Goal: Communication & Community: Answer question/provide support

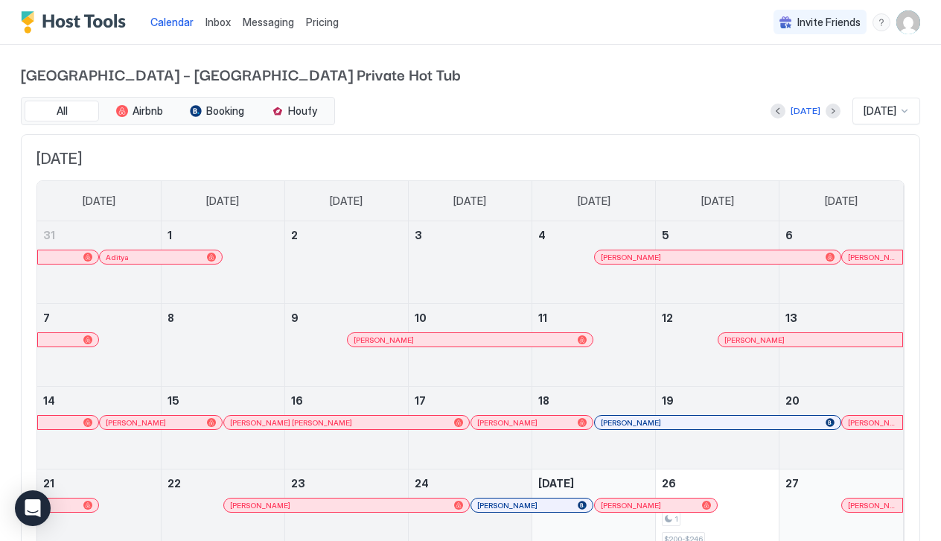
scroll to position [154, 0]
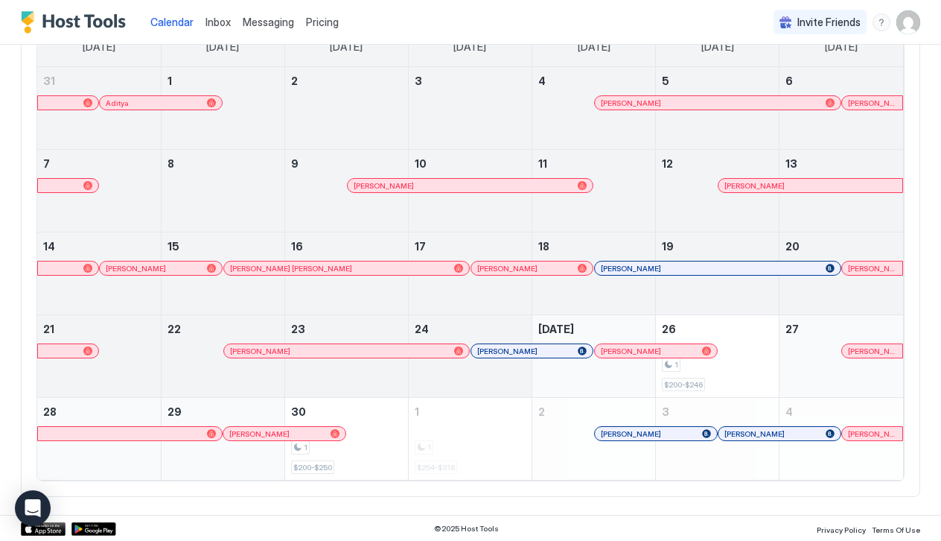
click at [279, 22] on span "Messaging" at bounding box center [268, 22] width 51 height 13
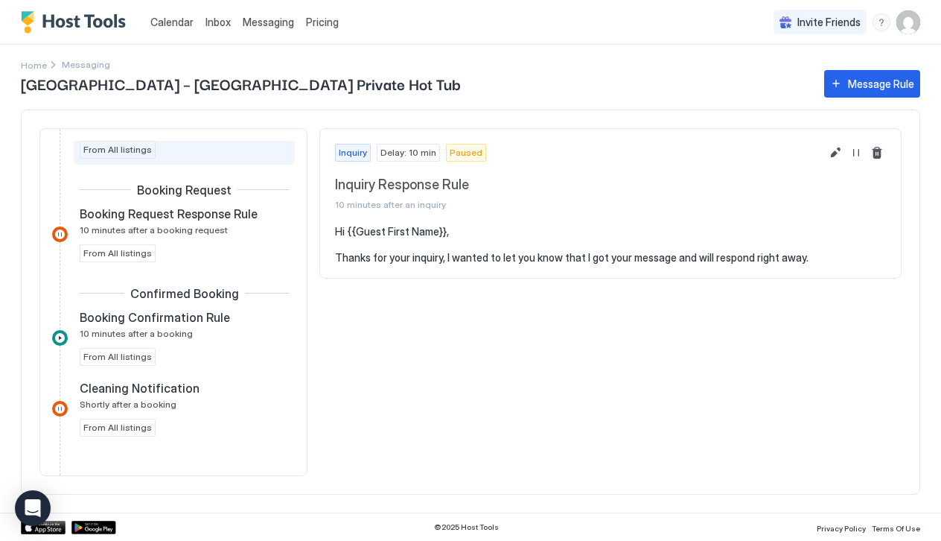
scroll to position [181, 0]
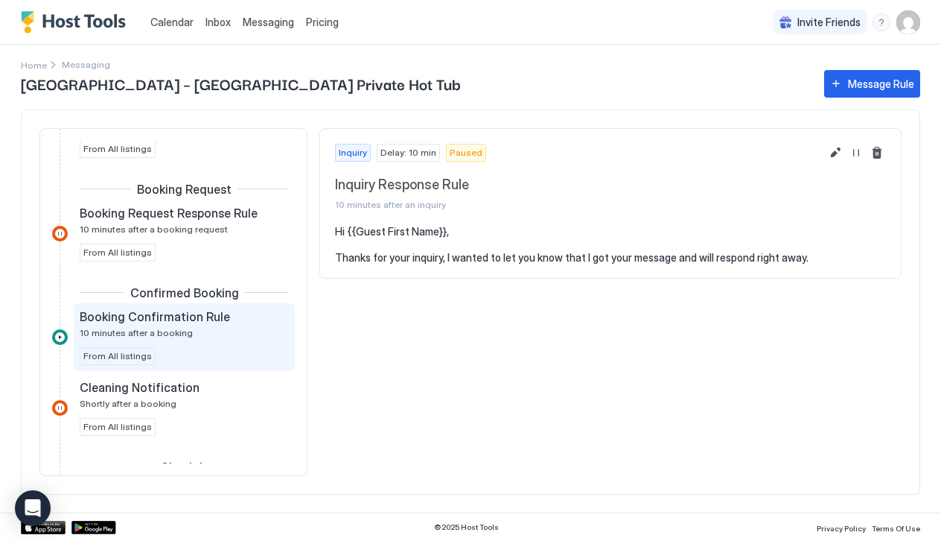
click at [203, 320] on span "Booking Confirmation Rule" at bounding box center [155, 316] width 150 height 15
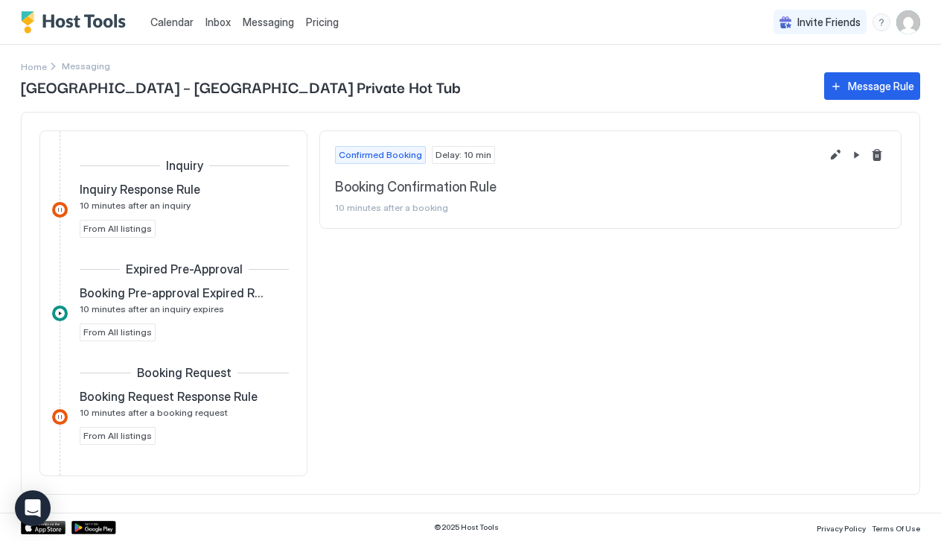
scroll to position [217, 0]
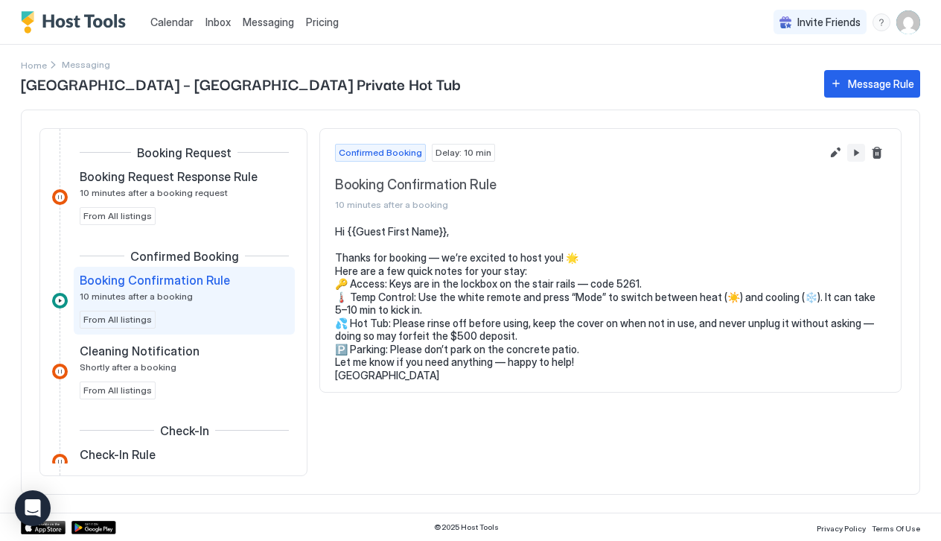
click at [855, 156] on button "Pause Message Rule" at bounding box center [856, 153] width 18 height 18
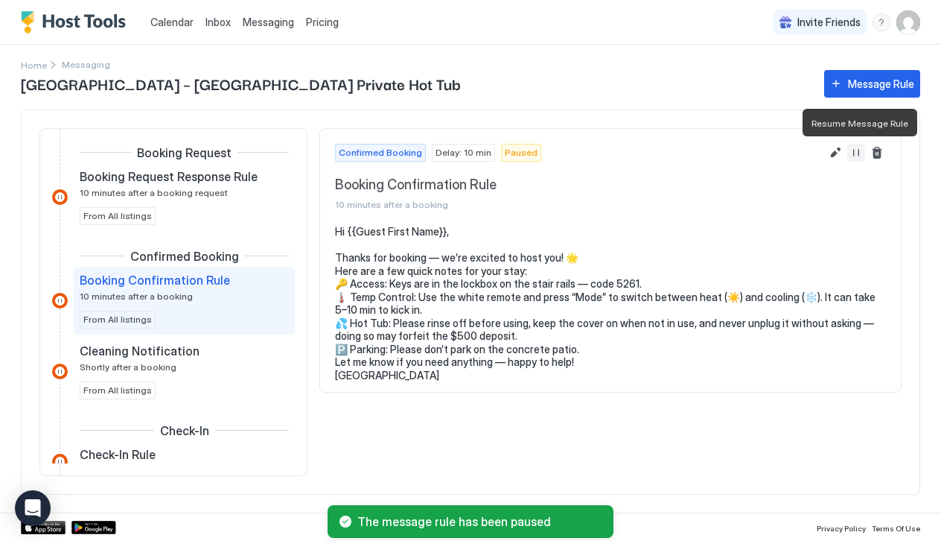
click at [857, 157] on button "Resume Message Rule" at bounding box center [856, 153] width 18 height 18
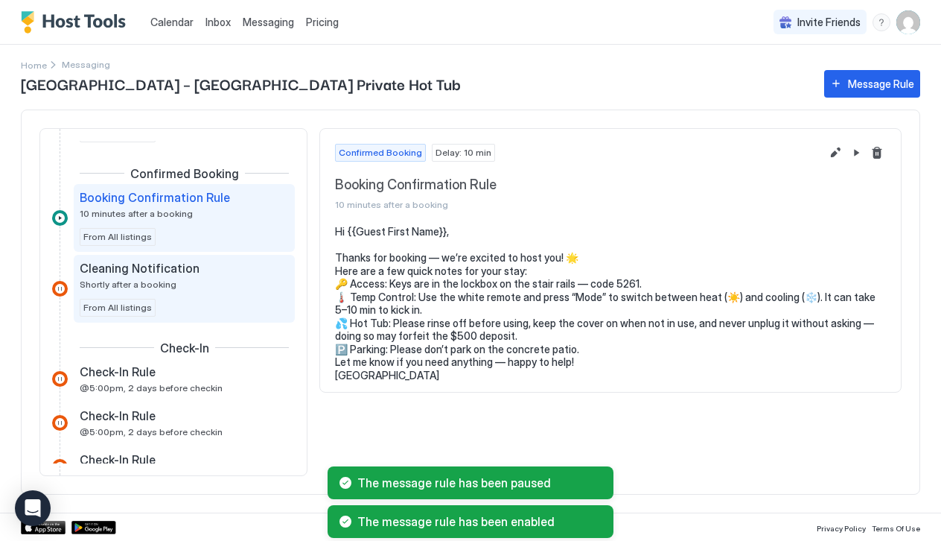
scroll to position [331, 0]
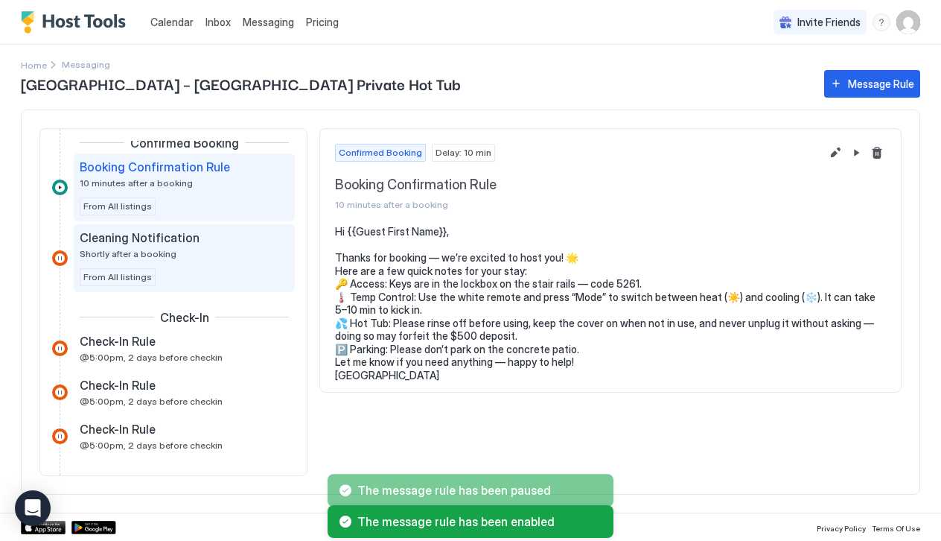
click at [191, 261] on div "Cleaning Notification Shortly after a booking From All listings" at bounding box center [184, 258] width 209 height 56
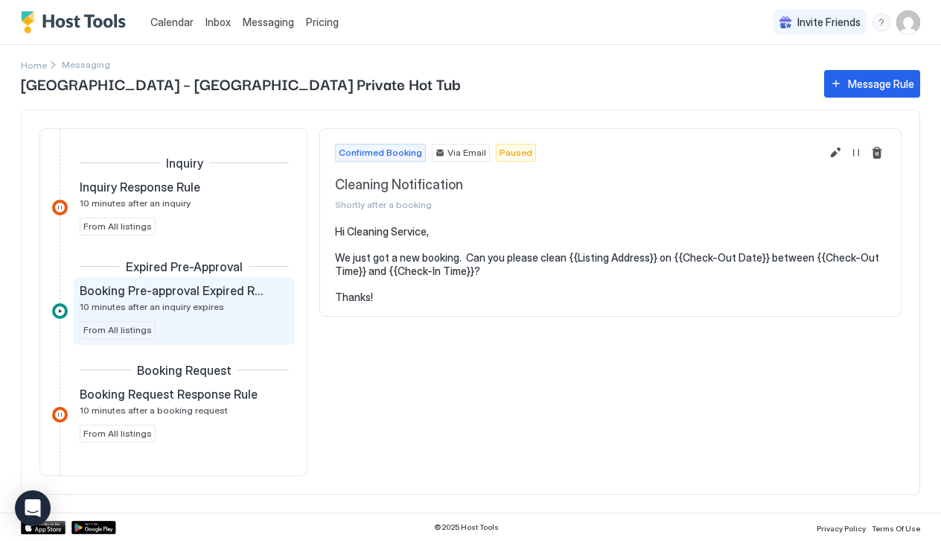
click at [217, 305] on div "Booking Pre-approval Expired Rule 10 minutes after an inquiry expires" at bounding box center [174, 297] width 188 height 29
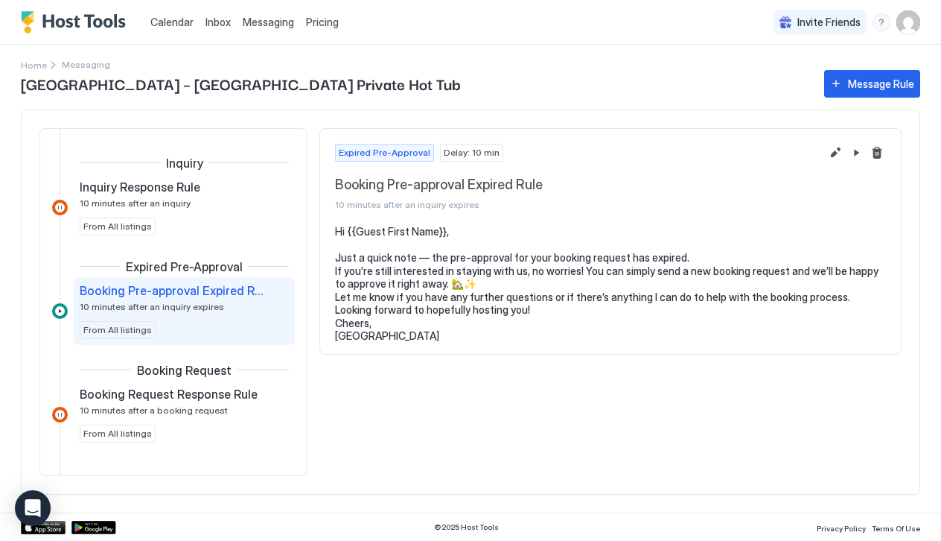
click at [176, 25] on span "Calendar" at bounding box center [171, 22] width 43 height 13
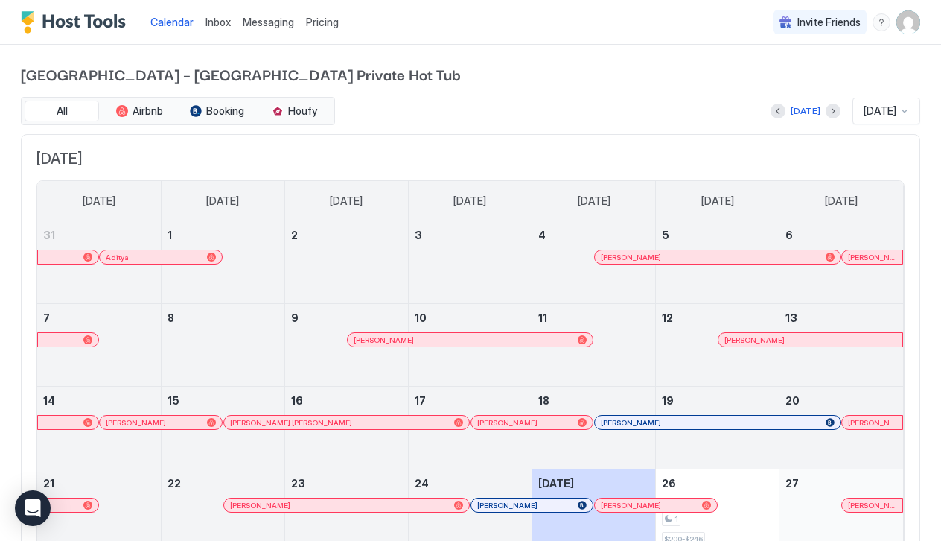
click at [216, 21] on span "Inbox" at bounding box center [218, 22] width 25 height 13
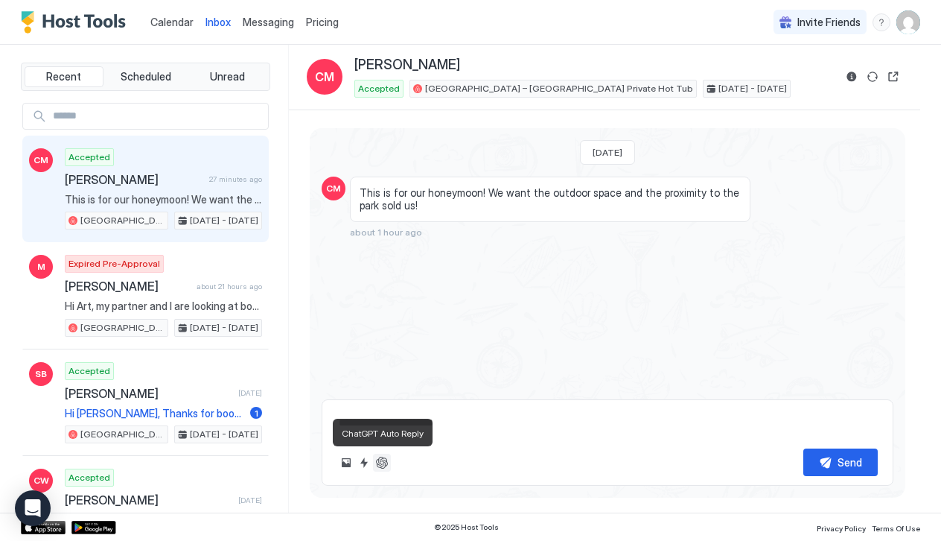
click at [380, 466] on button "ChatGPT Auto Reply" at bounding box center [382, 463] width 18 height 18
click at [384, 462] on button "ChatGPT Auto Reply" at bounding box center [382, 463] width 18 height 18
type textarea "*"
type textarea "**********"
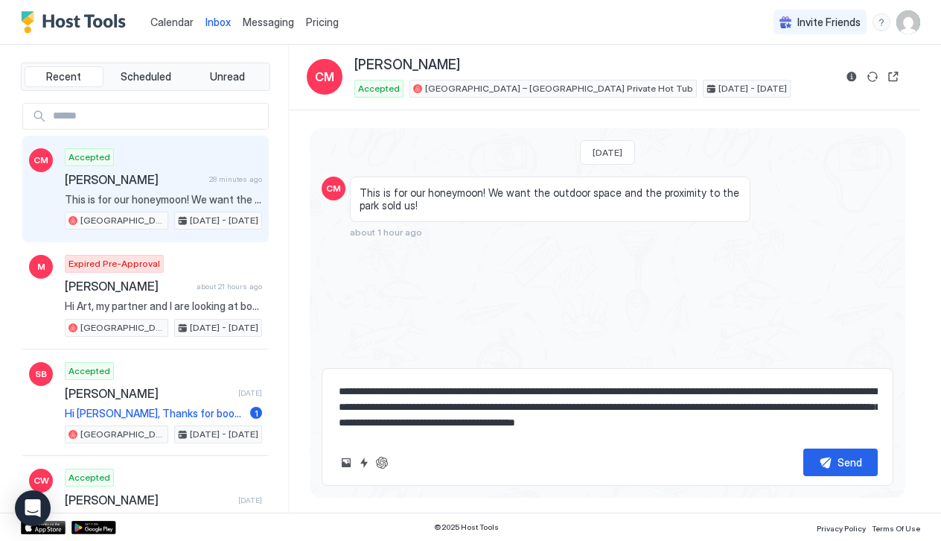
type textarea "*"
type textarea "**********"
drag, startPoint x: 343, startPoint y: 390, endPoint x: 675, endPoint y: 432, distance: 334.7
click at [675, 432] on textarea "**********" at bounding box center [607, 407] width 541 height 59
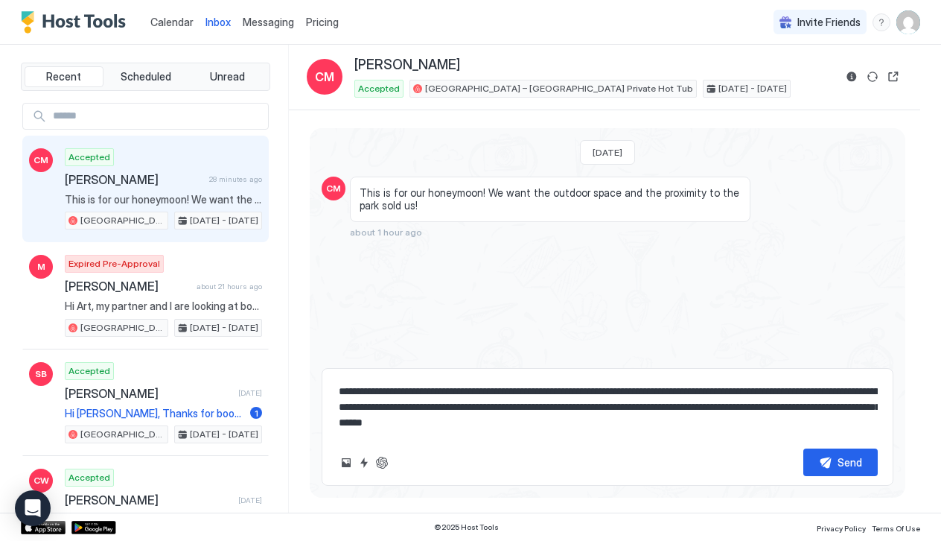
drag, startPoint x: 649, startPoint y: 425, endPoint x: 310, endPoint y: 384, distance: 342.1
click at [310, 384] on div "**********" at bounding box center [608, 307] width 596 height 358
type textarea "*"
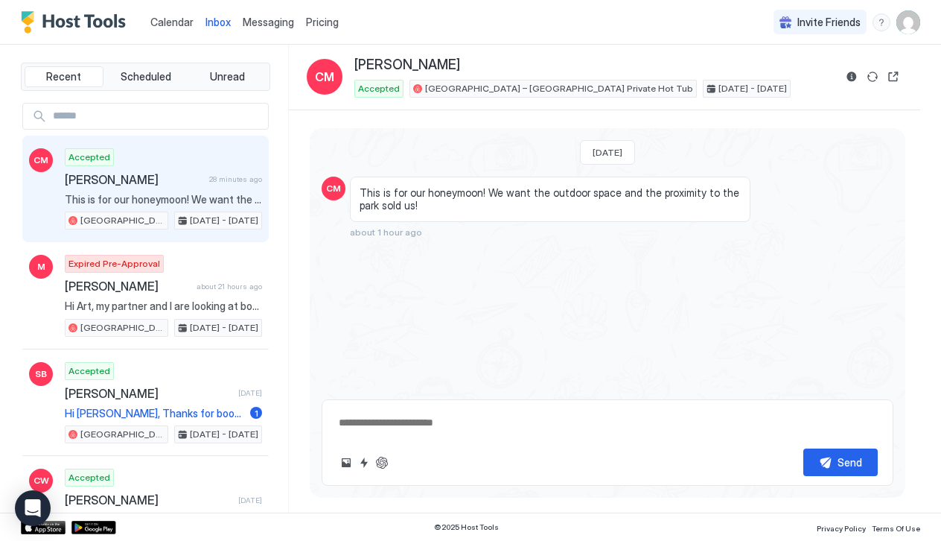
click at [493, 250] on div "Today CM This is for our honeymoon! We want the outdoor space and the proximity…" at bounding box center [608, 258] width 596 height 260
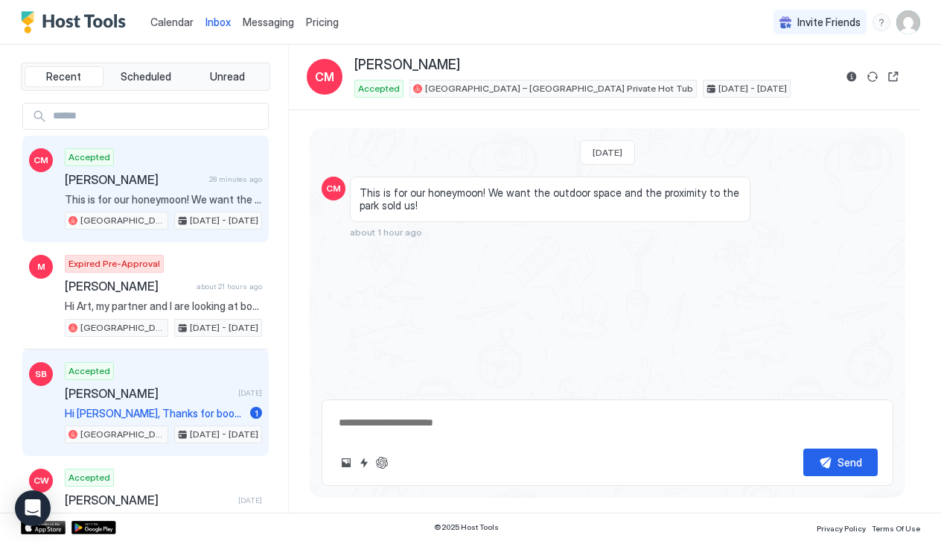
click at [151, 369] on div "Accepted Sydnee Brown 1 day ago Hi Sydnee, Thanks for booking — we’re excited t…" at bounding box center [163, 403] width 197 height 82
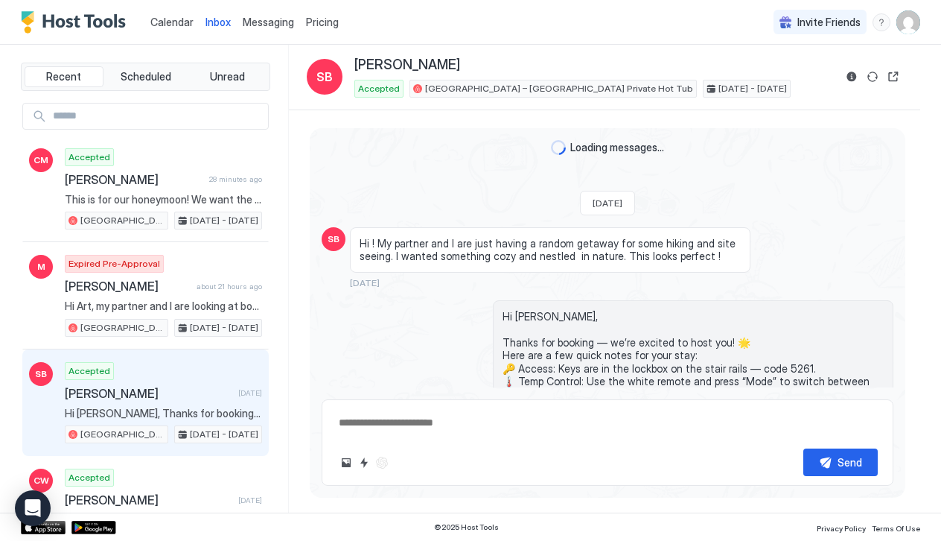
type textarea "*"
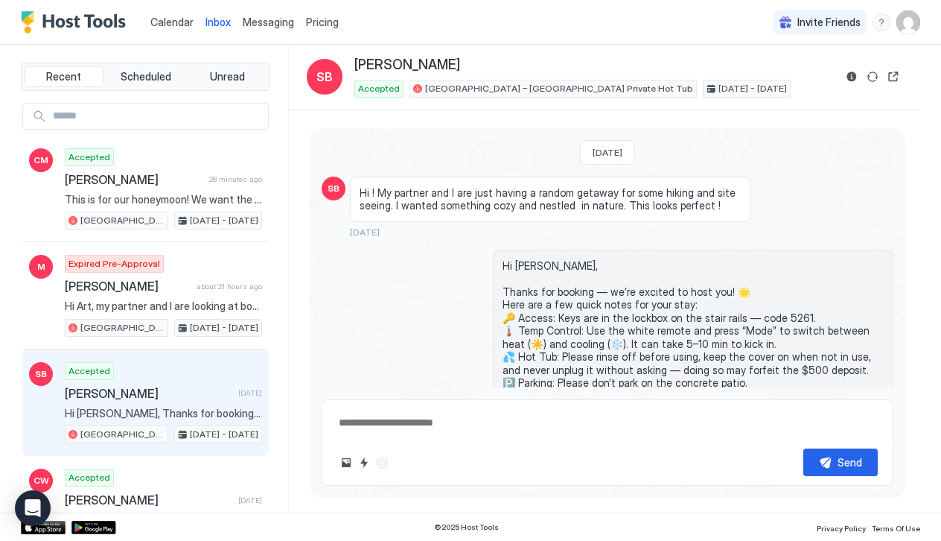
click at [623, 187] on span "Hi ! My partner and I are just having a random getaway for some hiking and site…" at bounding box center [550, 199] width 381 height 26
